Goal: Entertainment & Leisure: Browse casually

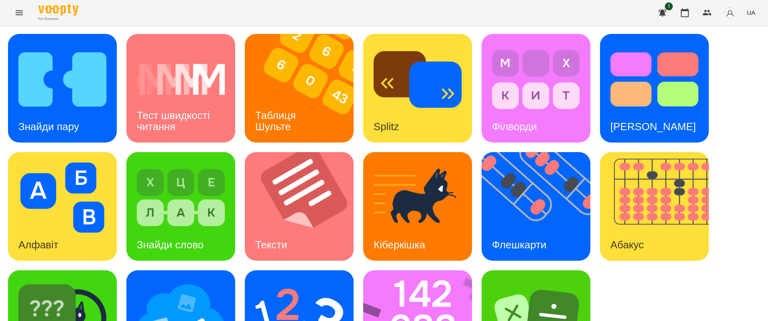
scroll to position [66, 0]
click at [528, 152] on img at bounding box center [540, 206] width 119 height 109
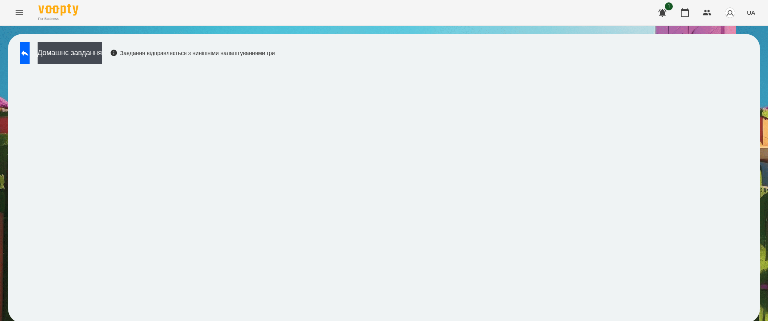
scroll to position [2, 0]
click at [30, 49] on icon at bounding box center [25, 53] width 10 height 10
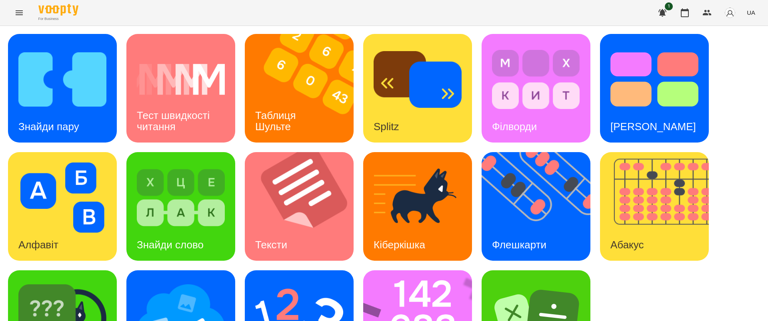
scroll to position [66, 0]
click at [404, 271] on img at bounding box center [422, 325] width 119 height 109
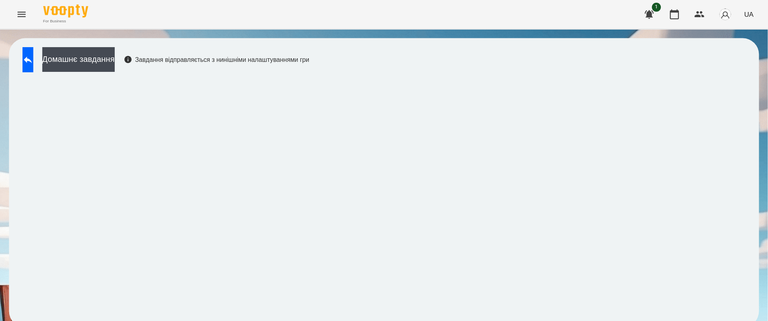
scroll to position [2, 0]
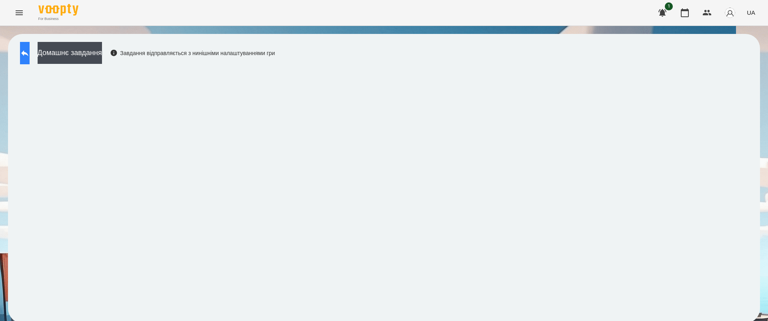
click at [30, 52] on icon at bounding box center [25, 53] width 10 height 10
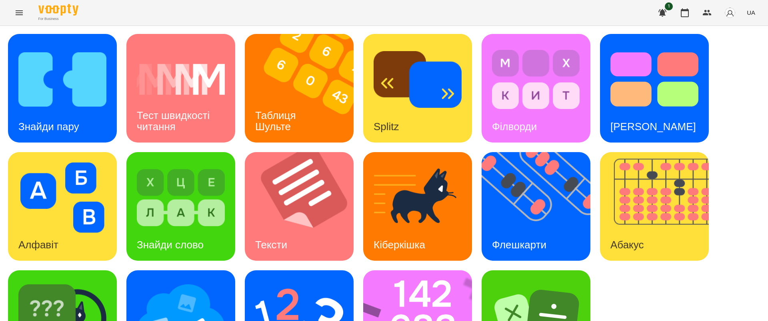
scroll to position [66, 0]
click at [316, 281] on img at bounding box center [299, 316] width 88 height 70
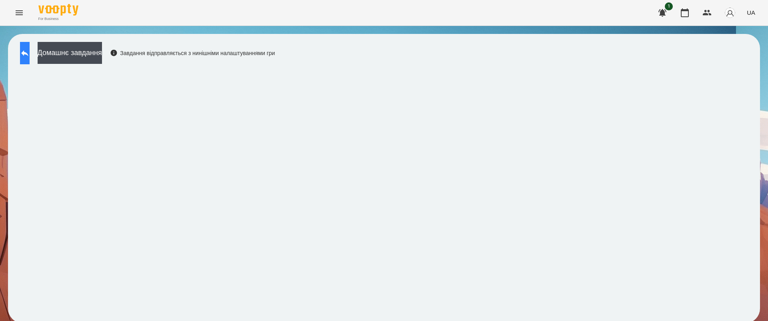
click at [28, 50] on icon at bounding box center [25, 53] width 10 height 10
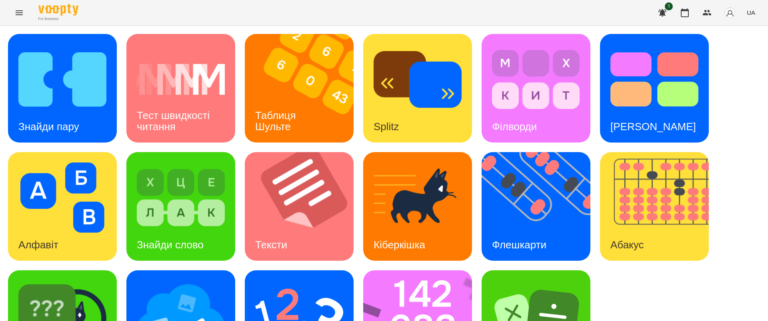
scroll to position [66, 0]
click at [407, 271] on img at bounding box center [422, 325] width 119 height 109
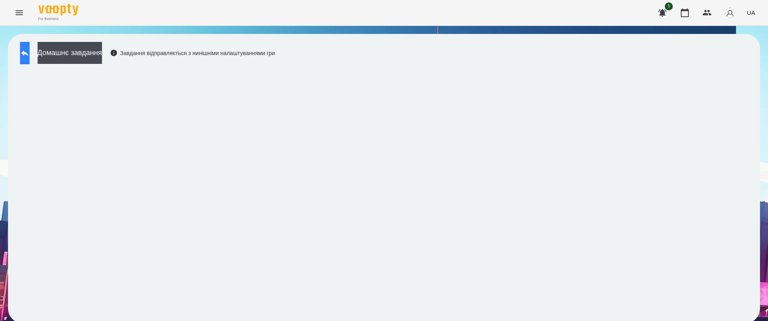
click at [29, 49] on icon at bounding box center [25, 53] width 10 height 10
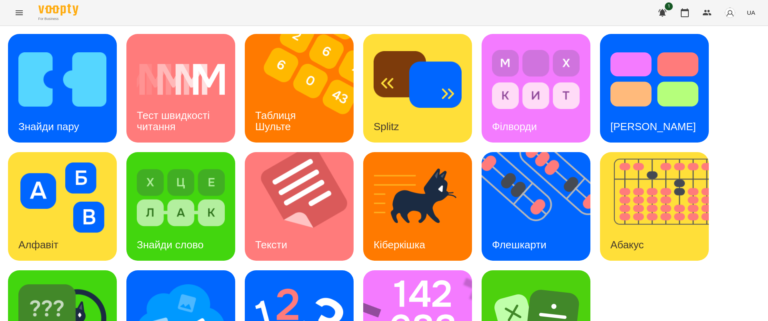
scroll to position [66, 0]
click at [284, 281] on img at bounding box center [299, 316] width 88 height 70
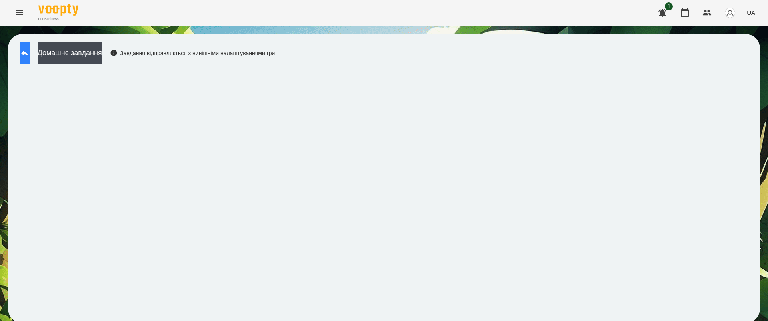
click at [28, 54] on icon at bounding box center [24, 53] width 7 height 6
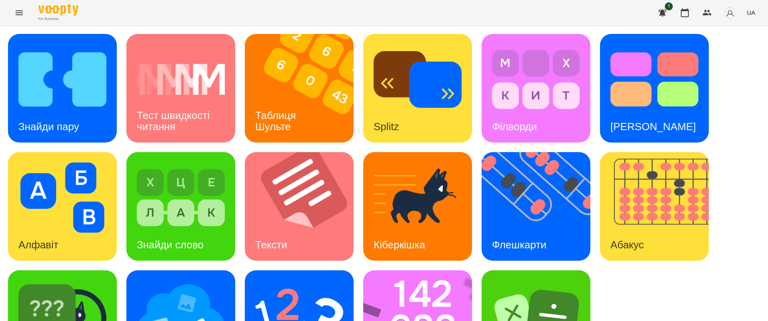
scroll to position [66, 0]
click at [75, 281] on img at bounding box center [62, 316] width 88 height 70
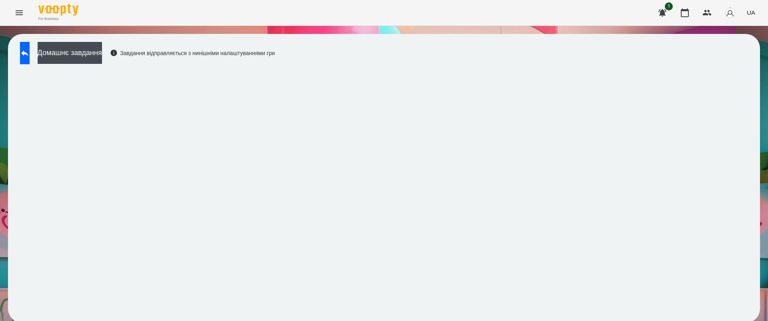
scroll to position [2, 0]
click at [30, 48] on icon at bounding box center [25, 53] width 10 height 10
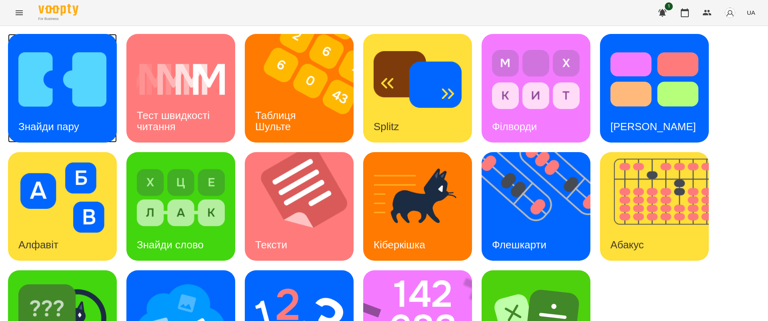
click at [41, 111] on div "Знайди пару" at bounding box center [49, 127] width 82 height 32
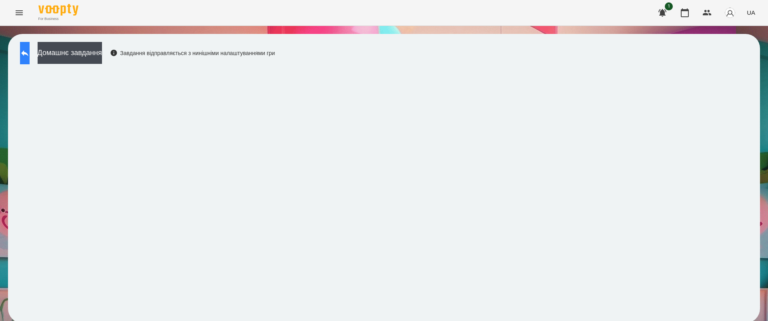
click at [27, 50] on button at bounding box center [25, 53] width 10 height 22
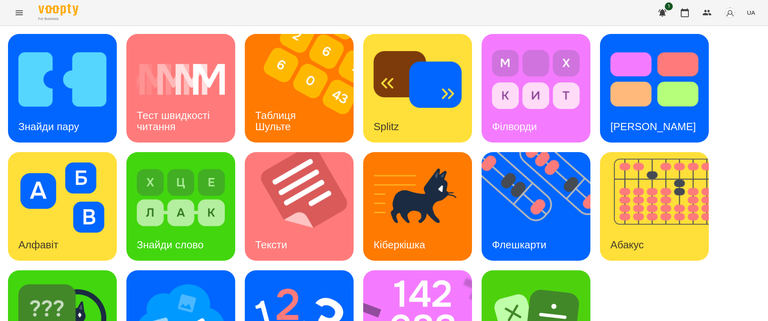
scroll to position [66, 0]
click at [274, 281] on img at bounding box center [299, 316] width 88 height 70
